Goal: Find specific page/section: Find specific page/section

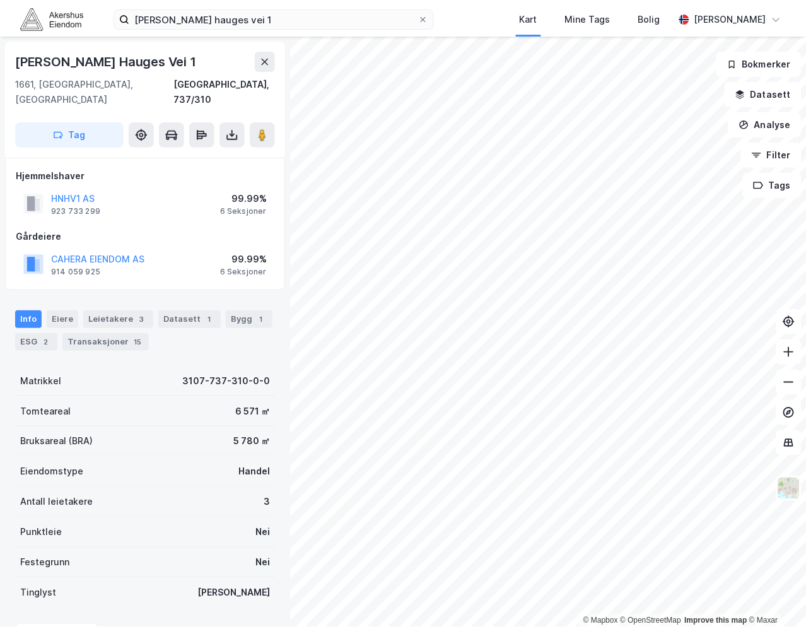
scroll to position [2, 0]
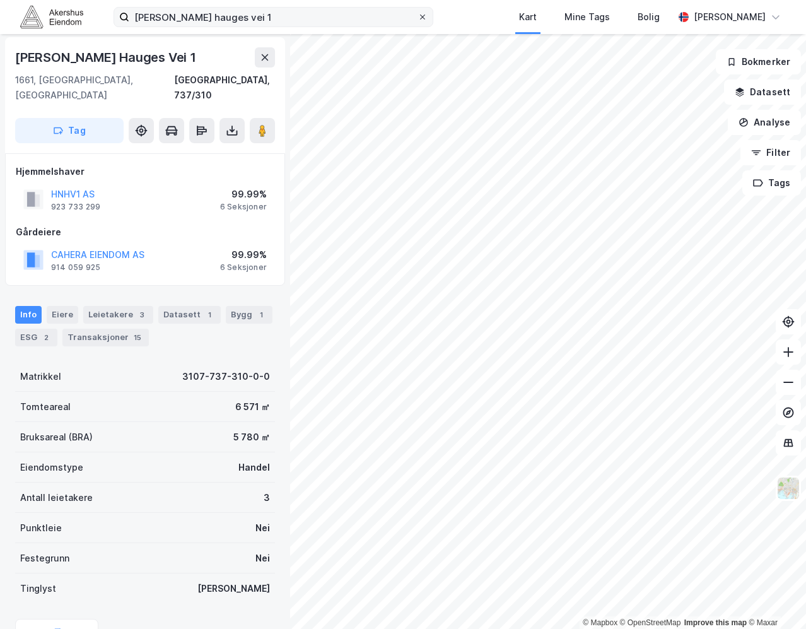
click at [426, 21] on div at bounding box center [423, 17] width 8 height 10
click at [417, 21] on input "[PERSON_NAME] hauges vei 1" at bounding box center [273, 17] width 288 height 19
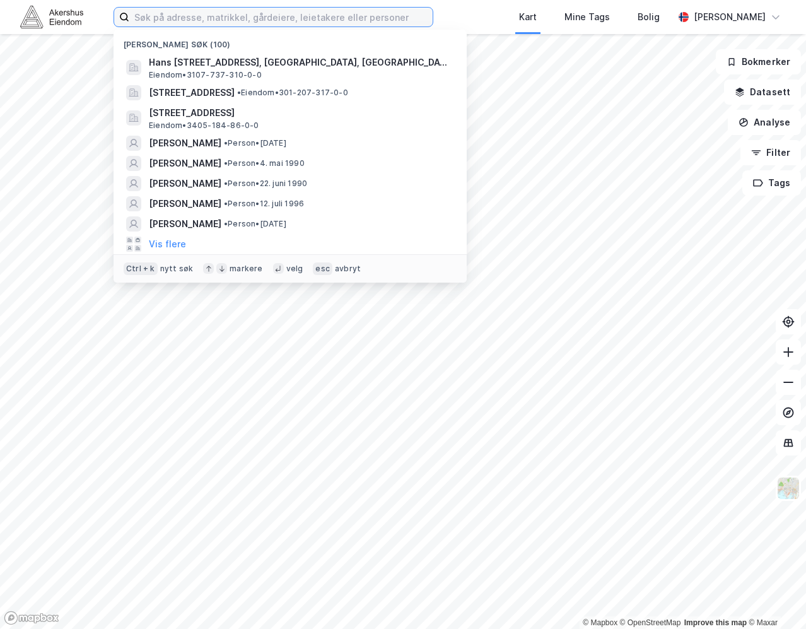
click at [393, 20] on input at bounding box center [280, 17] width 303 height 19
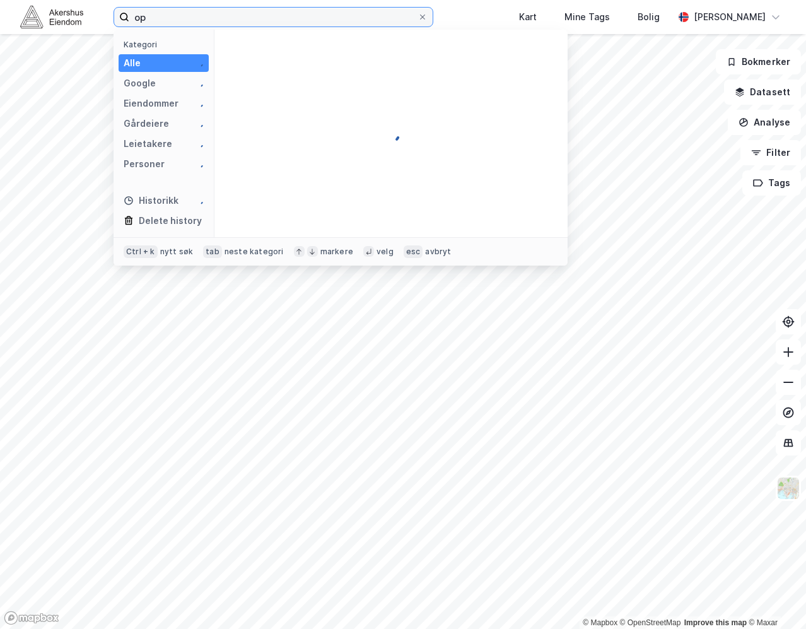
type input "o"
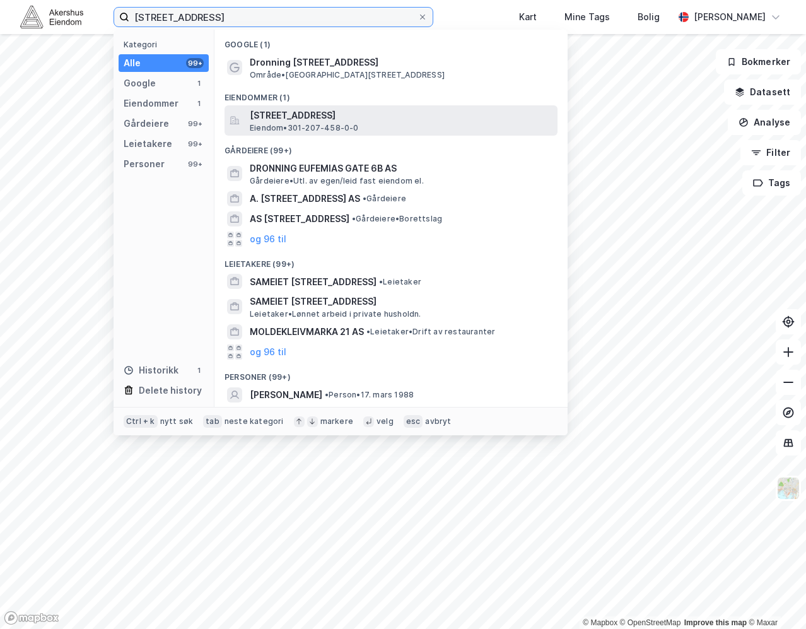
type input "[STREET_ADDRESS]"
click at [350, 125] on span "Eiendom • 301-207-458-0-0" at bounding box center [304, 128] width 109 height 10
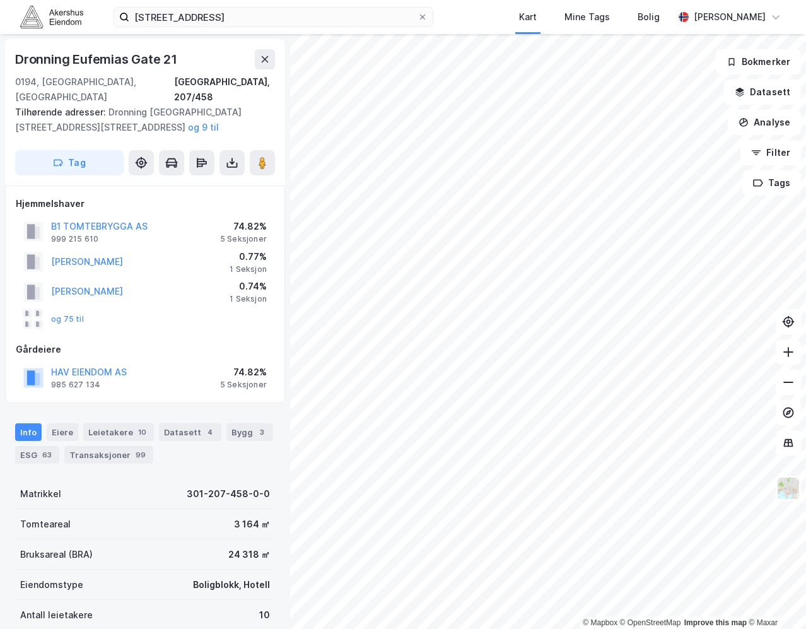
scroll to position [2, 0]
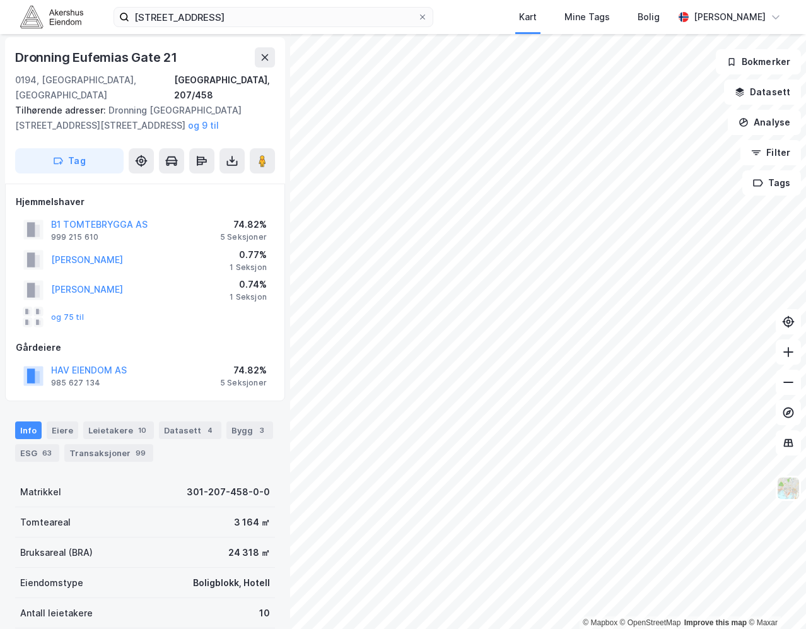
click at [132, 52] on div "Dronning Eufemias Gate 21" at bounding box center [97, 57] width 165 height 20
click at [136, 59] on div "Dronning Eufemias Gate 21" at bounding box center [97, 57] width 165 height 20
click at [0, 0] on button "og 9 til" at bounding box center [0, 0] width 0 height 0
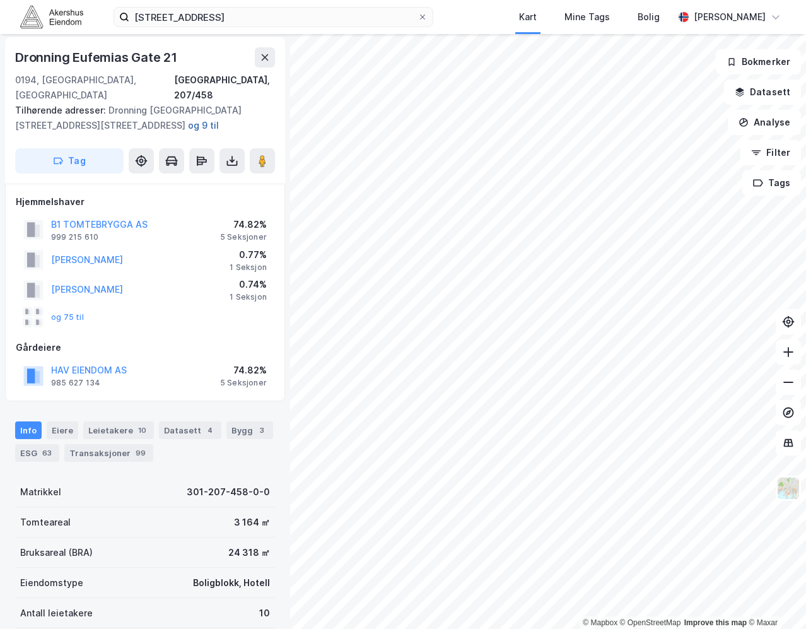
scroll to position [47, 0]
